Goal: Find specific page/section: Find specific page/section

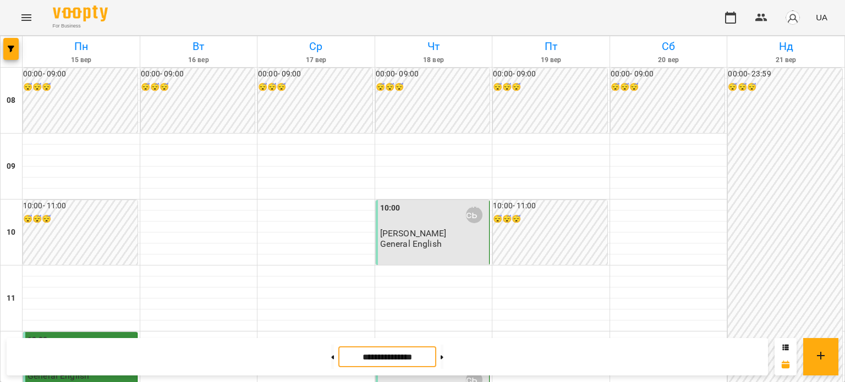
scroll to position [119, 0]
click at [770, 14] on button "button" at bounding box center [761, 17] width 26 height 26
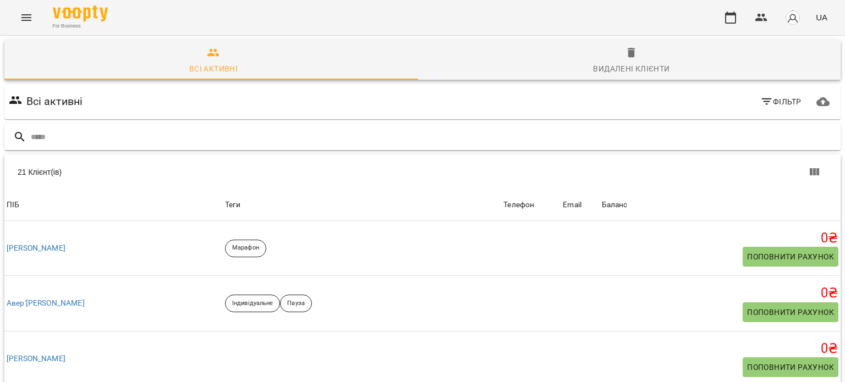
click at [218, 134] on input "text" at bounding box center [433, 137] width 805 height 18
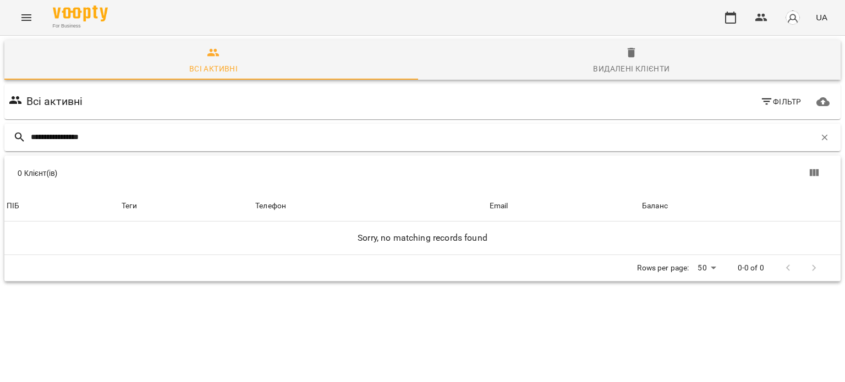
type input "**********"
click at [601, 54] on span "Видалені клієнти" at bounding box center [631, 61] width 405 height 30
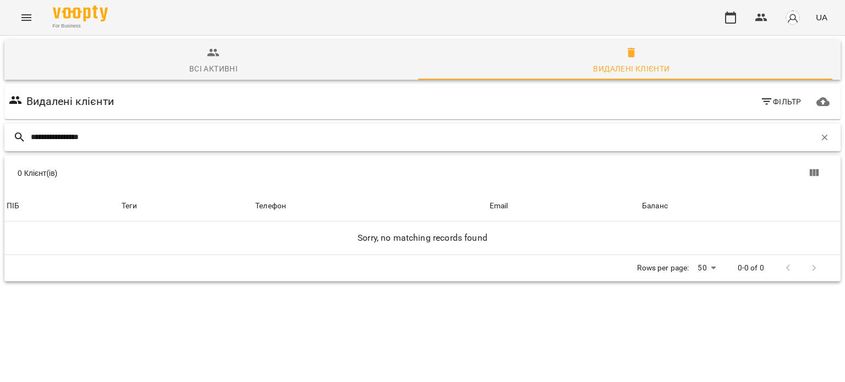
click at [174, 138] on input "**********" at bounding box center [423, 137] width 784 height 18
click at [191, 52] on span "Всі активні" at bounding box center [213, 61] width 405 height 30
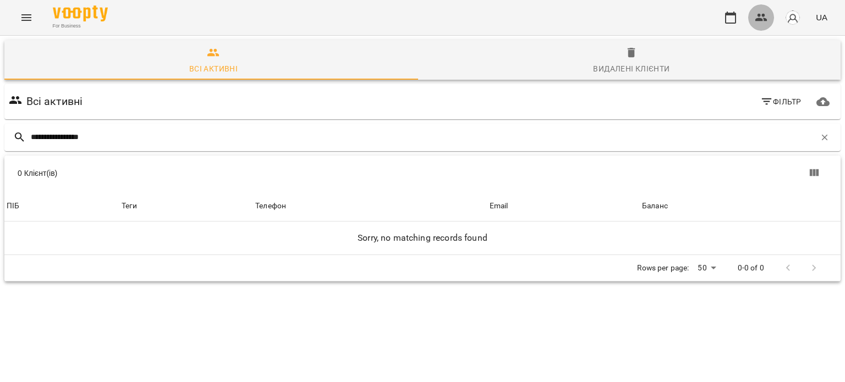
click at [761, 13] on icon "button" at bounding box center [761, 17] width 13 height 13
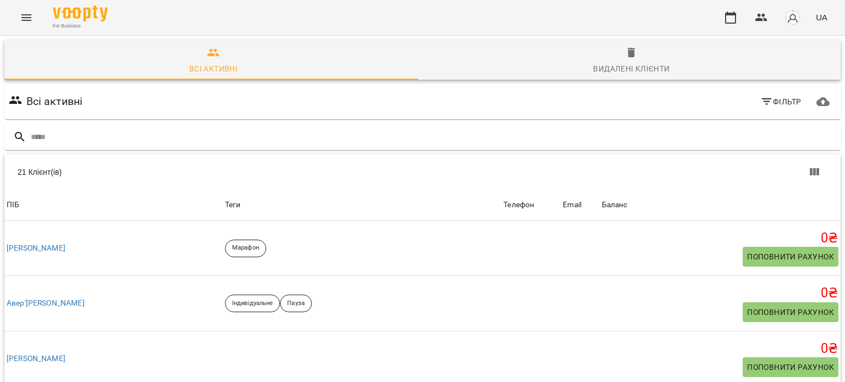
click at [801, 15] on button "button" at bounding box center [792, 17] width 29 height 29
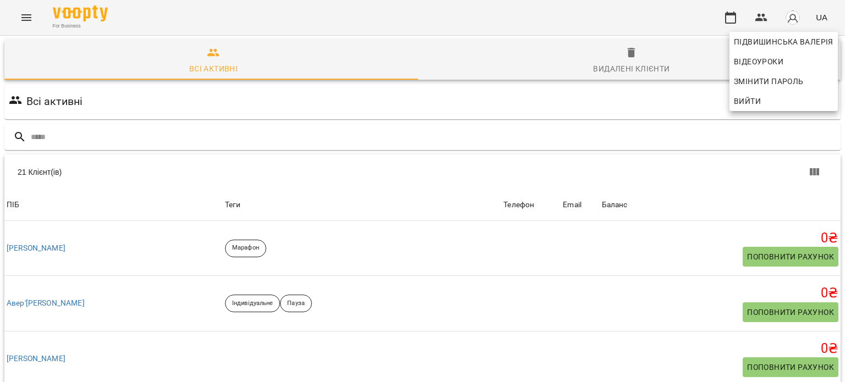
click at [794, 15] on div at bounding box center [422, 191] width 845 height 382
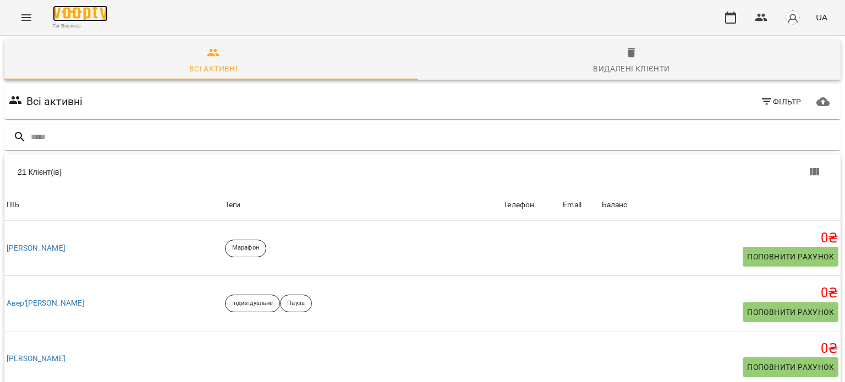
click at [106, 17] on img at bounding box center [80, 14] width 55 height 16
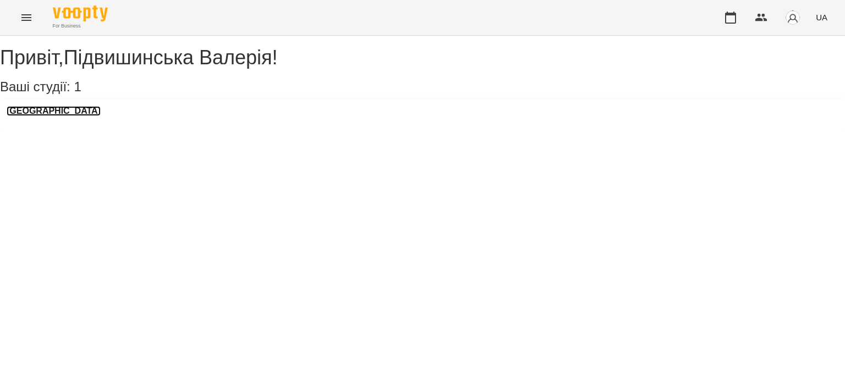
click at [70, 116] on h3 "[GEOGRAPHIC_DATA]" at bounding box center [54, 111] width 94 height 10
